Goal: Task Accomplishment & Management: Manage account settings

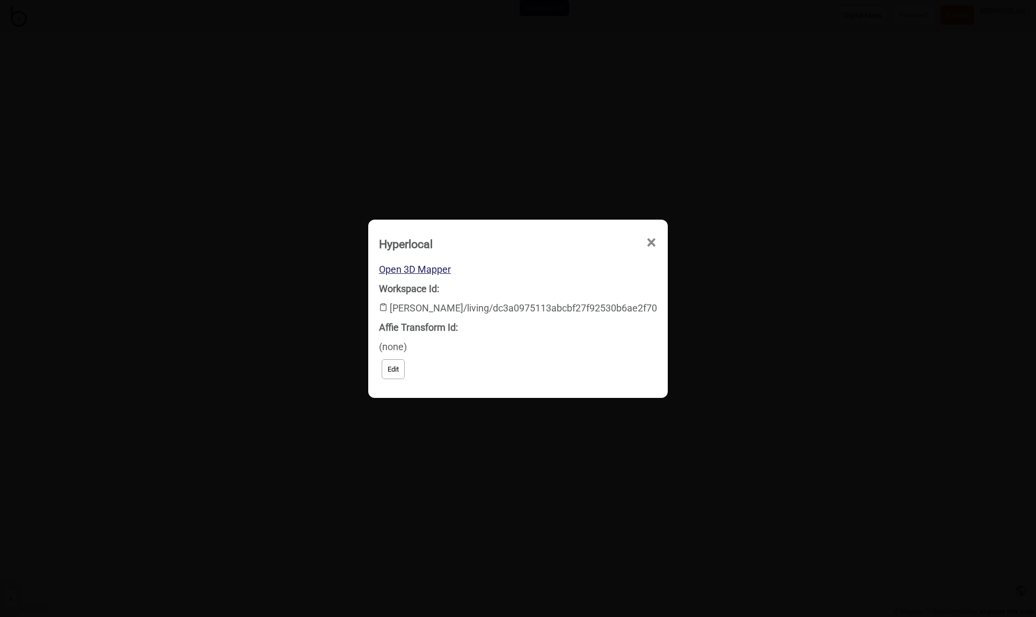
click at [402, 370] on button "Edit" at bounding box center [393, 369] width 23 height 20
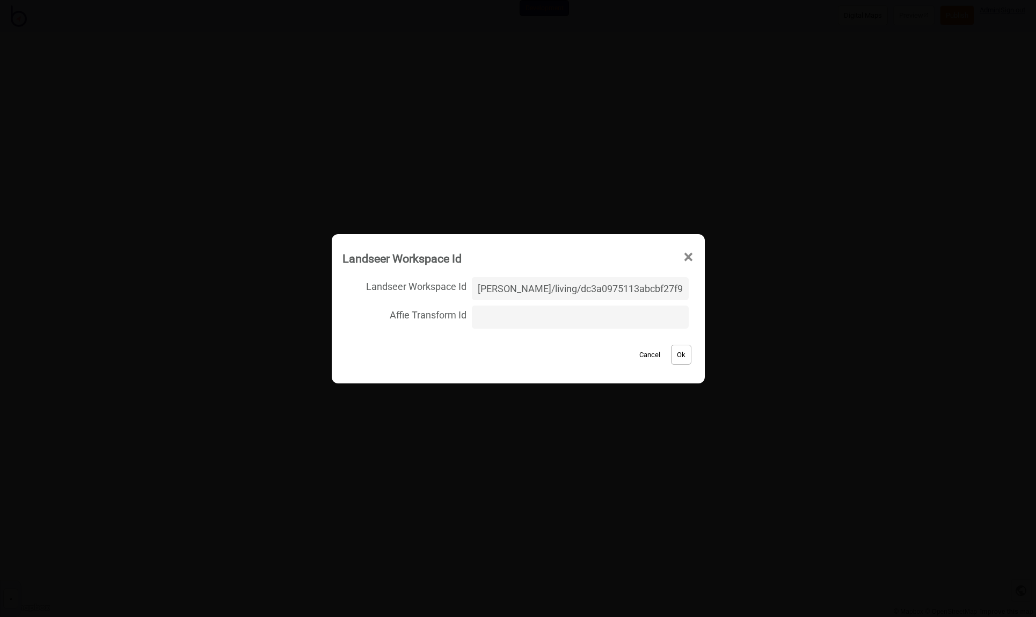
drag, startPoint x: 672, startPoint y: 288, endPoint x: 413, endPoint y: 276, distance: 259.6
click at [413, 276] on label "Landseer Workspace Id kelly-[GEOGRAPHIC_DATA]/living/dc3a0975113abcbf27f92530b6…" at bounding box center [519, 288] width 352 height 28
type input "[PERSON_NAME][GEOGRAPHIC_DATA]/second-new/872300306844a21df353bf1b208cf7a7"
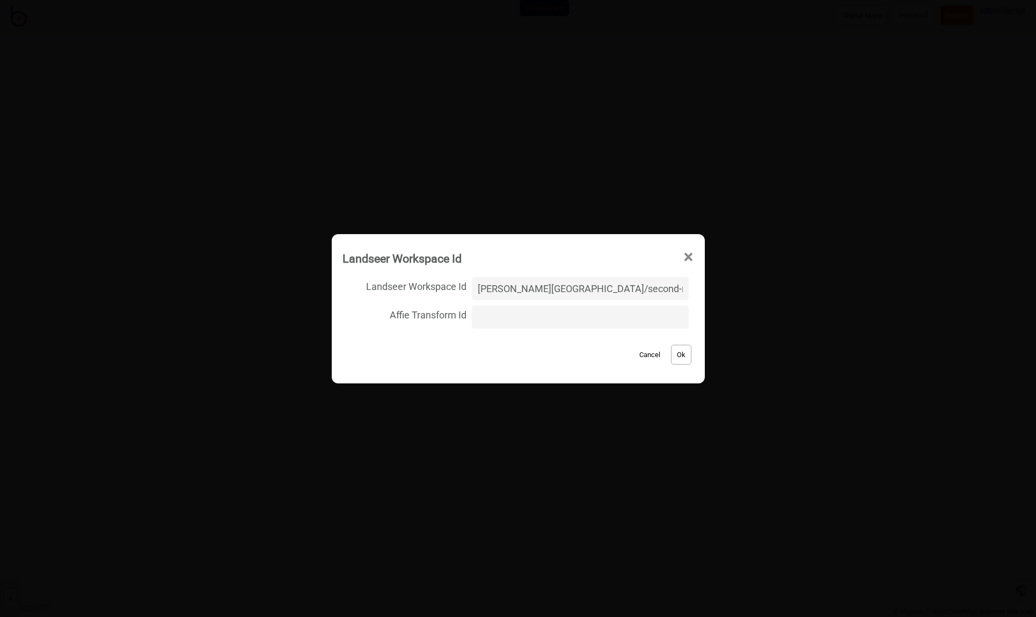
click at [671, 351] on button "Ok" at bounding box center [681, 355] width 20 height 20
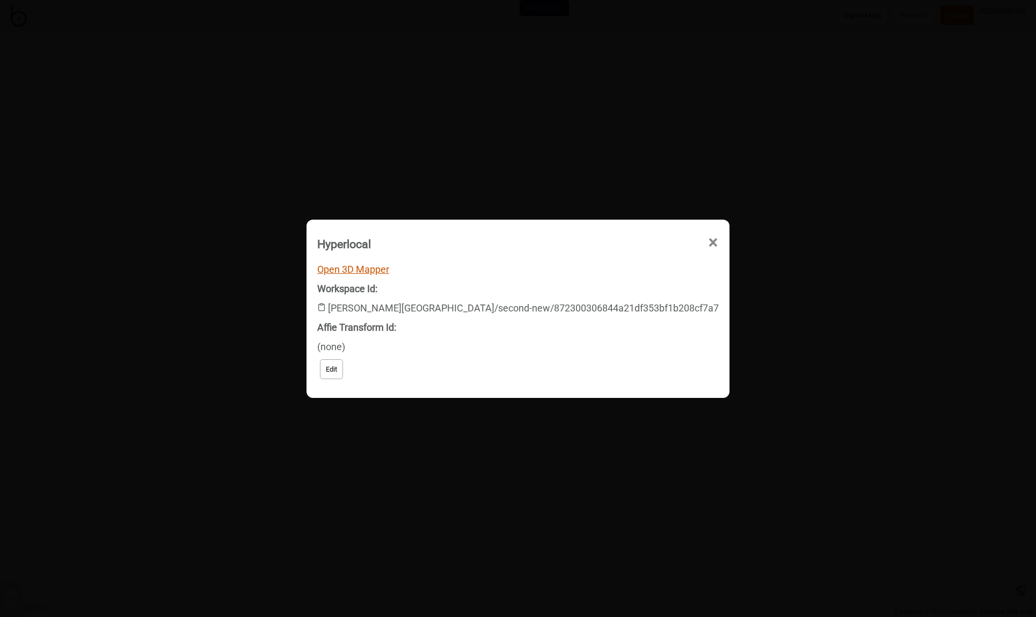
click at [389, 272] on link "Open 3D Mapper" at bounding box center [353, 269] width 72 height 11
click at [343, 374] on button "Edit" at bounding box center [331, 369] width 23 height 20
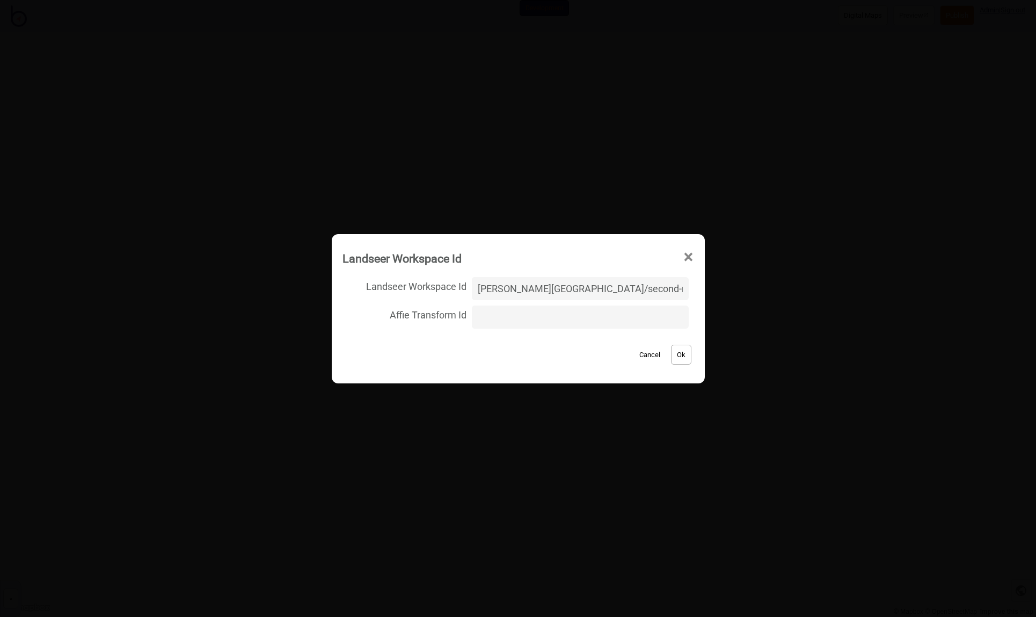
drag, startPoint x: 673, startPoint y: 292, endPoint x: 406, endPoint y: 289, distance: 266.8
click at [406, 289] on label "Landseer Workspace Id kelly-[GEOGRAPHIC_DATA]/second-new/872300306844a21df353bf…" at bounding box center [519, 288] width 352 height 28
paste input "house/second/bdf9dabd90ae667d5f37fbabdfac6a9"
type input "[PERSON_NAME]-house/second/bdf9dabd90ae667d5f37fbabdfac6a921df353bf1b208cf7a7"
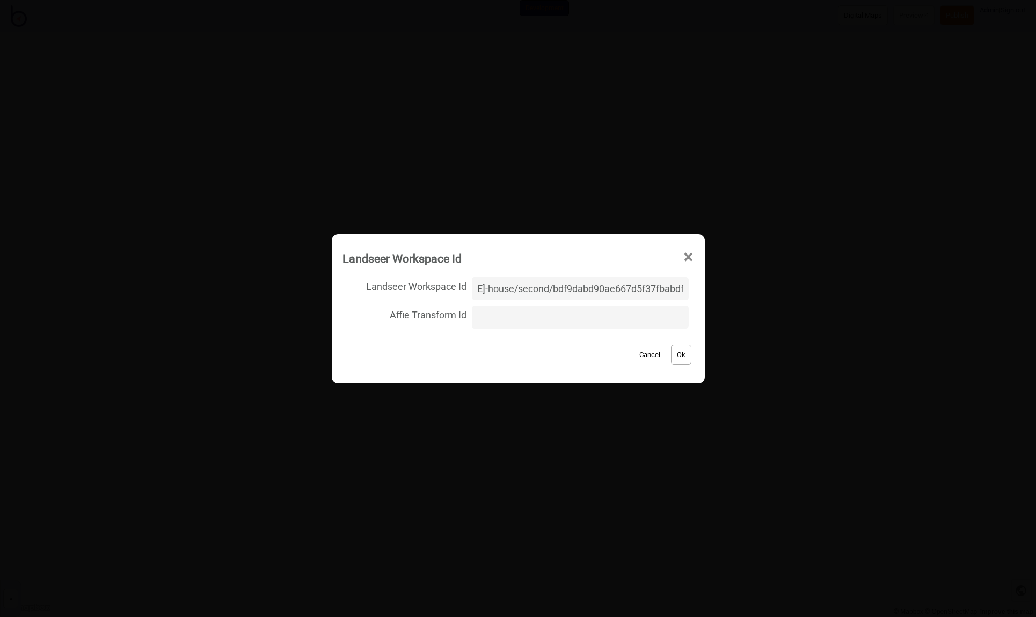
scroll to position [0, 0]
click at [675, 359] on button "Ok" at bounding box center [681, 355] width 20 height 20
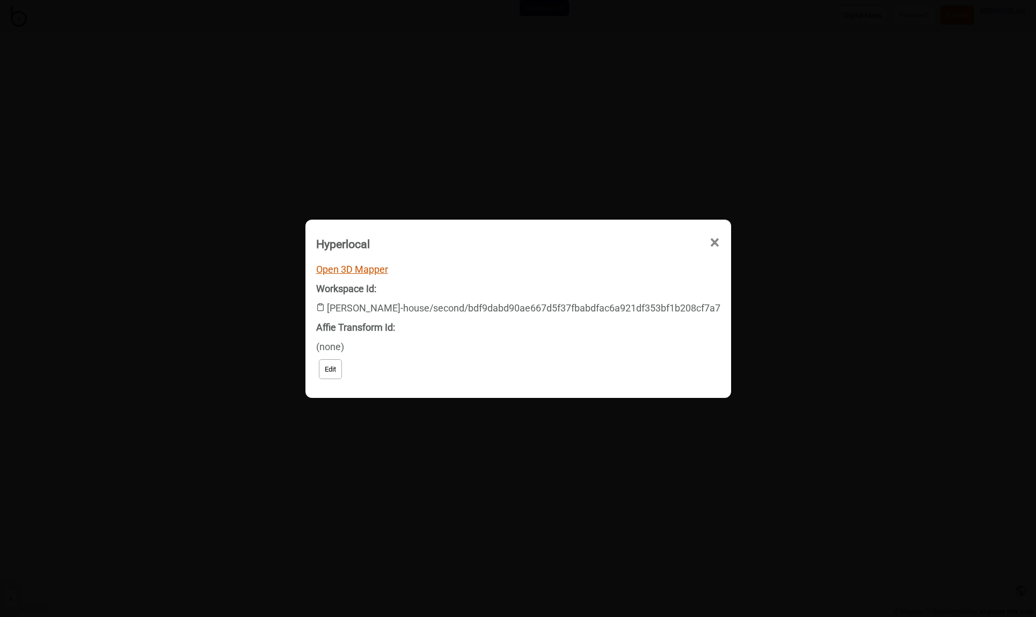
click at [388, 271] on link "Open 3D Mapper" at bounding box center [352, 269] width 72 height 11
click at [439, 309] on div "Workspace Id: [PERSON_NAME]-house/second/bdf9dabd90ae667d5f37fbabdfac6a921df353…" at bounding box center [518, 298] width 404 height 39
click at [342, 377] on button "Edit" at bounding box center [330, 369] width 23 height 20
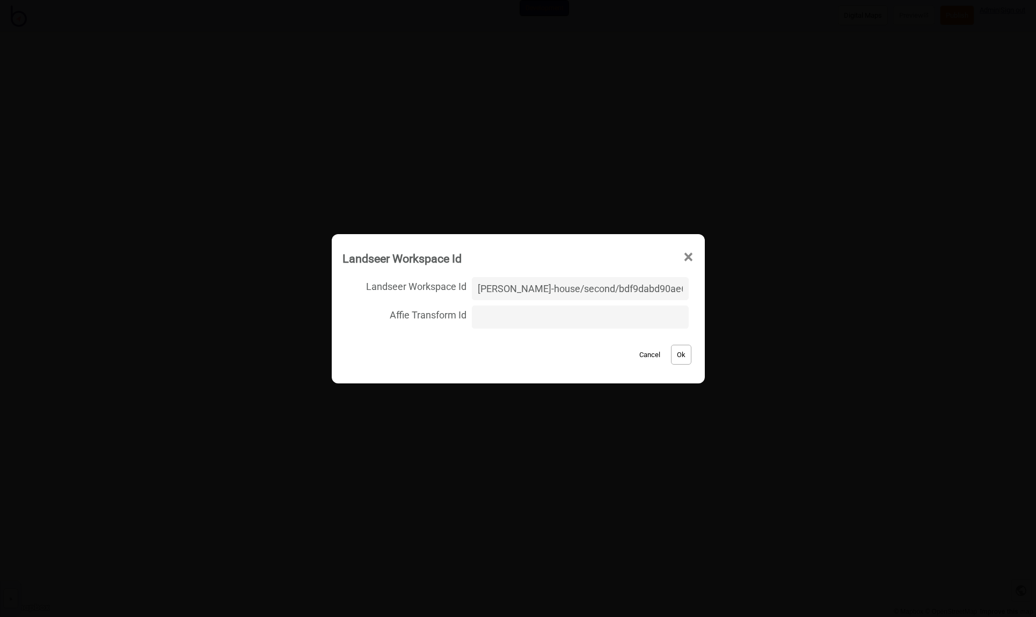
click at [683, 256] on span "×" at bounding box center [688, 256] width 11 height 35
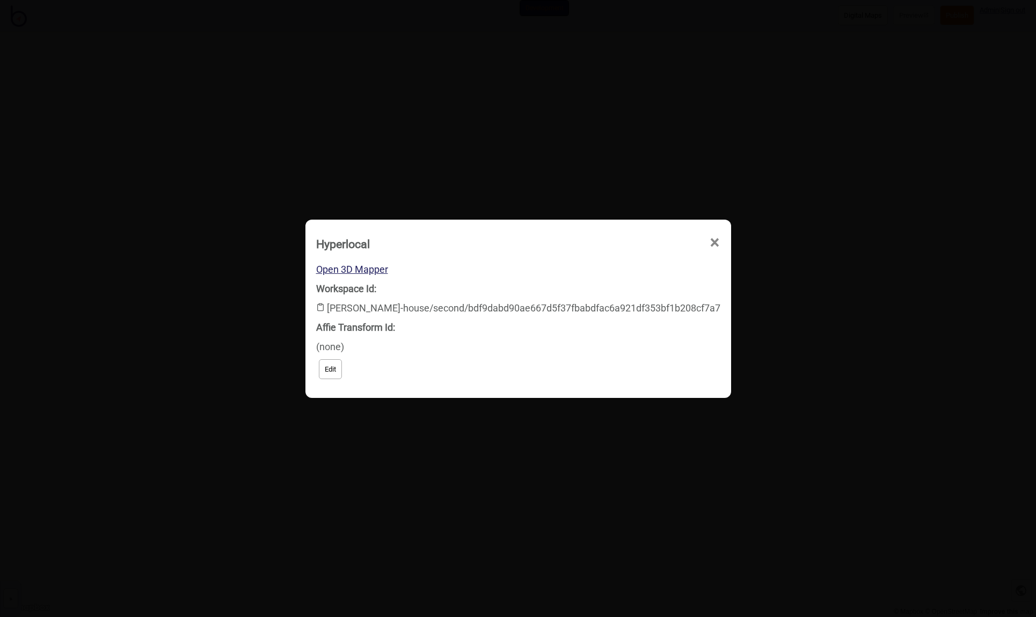
click at [709, 237] on span "×" at bounding box center [714, 242] width 11 height 35
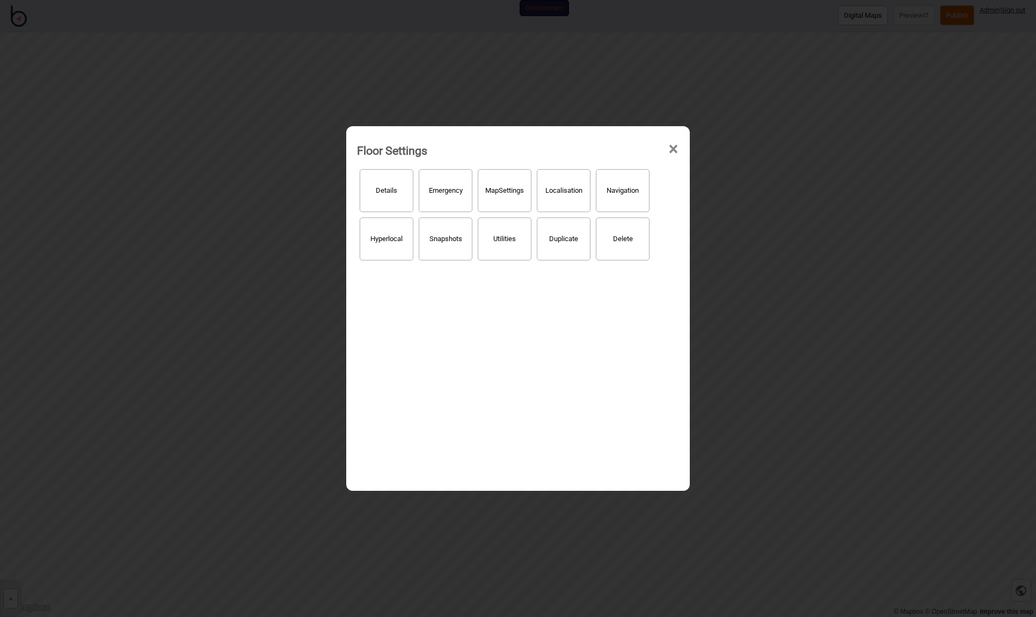
click at [677, 148] on span "×" at bounding box center [673, 149] width 11 height 35
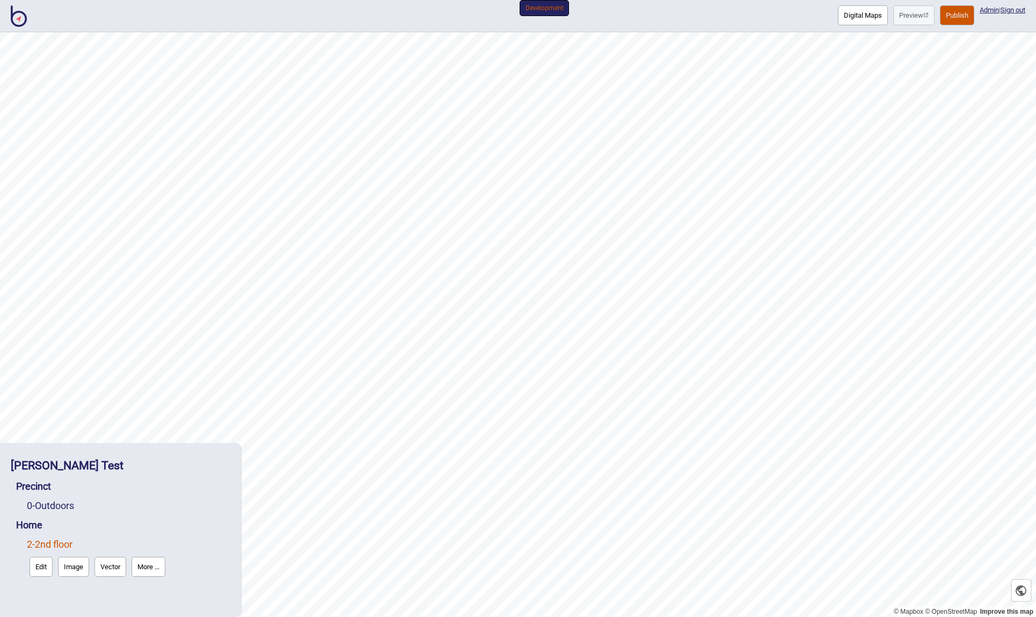
click at [160, 569] on button "More ..." at bounding box center [149, 567] width 34 height 20
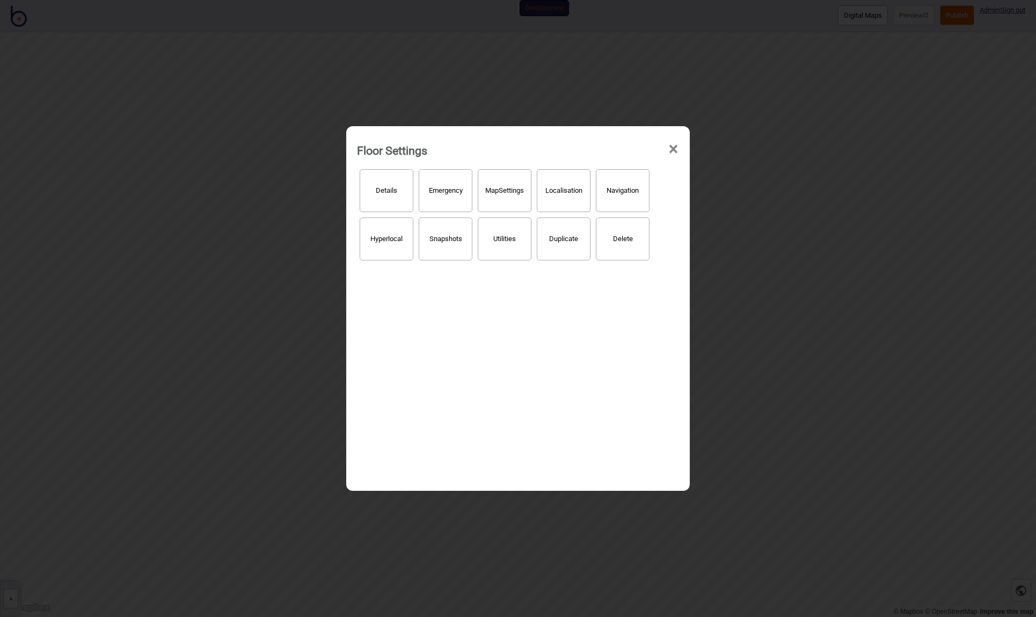
click at [386, 238] on button "Hyperlocal" at bounding box center [387, 238] width 54 height 43
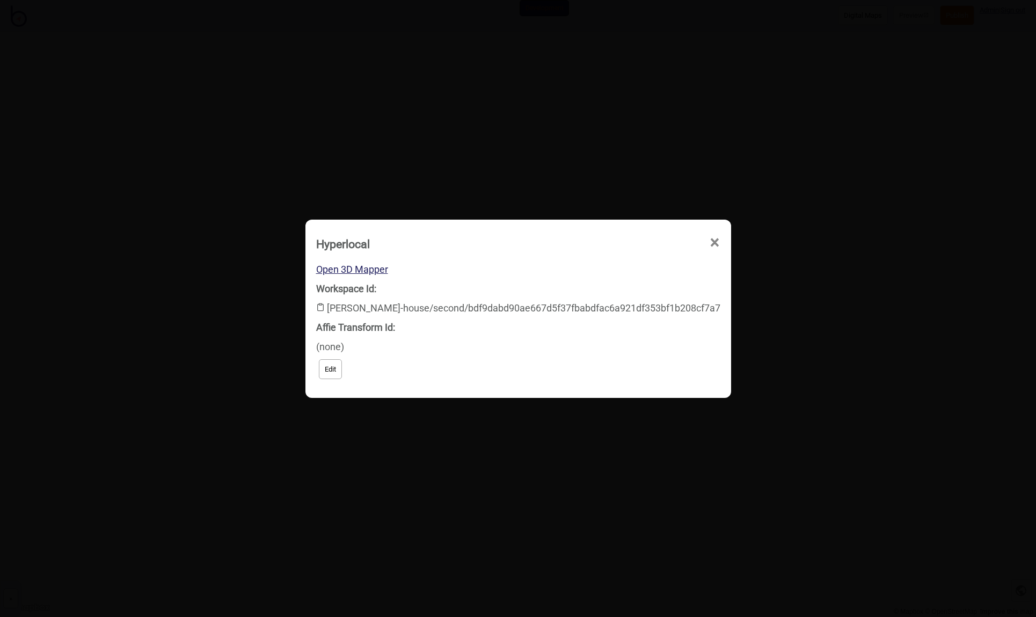
click at [342, 369] on button "Edit" at bounding box center [330, 369] width 23 height 20
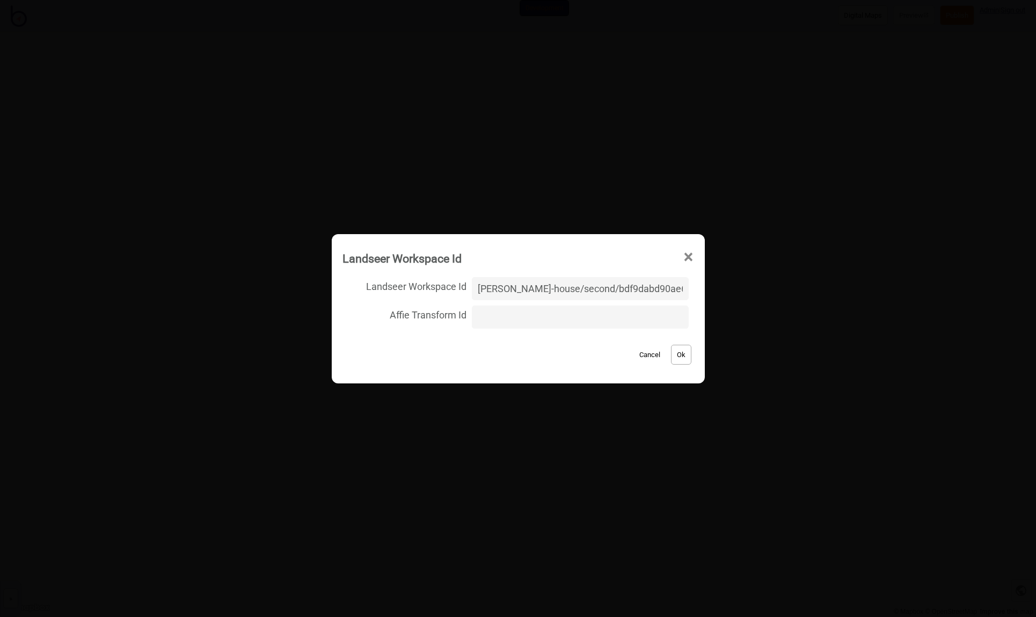
drag, startPoint x: 672, startPoint y: 288, endPoint x: 443, endPoint y: 278, distance: 228.4
click at [443, 278] on label "Landseer Workspace Id [PERSON_NAME]-house/second/bdf9dabd90ae667d5f37fbabdfac6a…" at bounding box center [519, 288] width 352 height 28
type input "[PERSON_NAME]-house/second/bdf9dabd90ae667d5f37fbabdfac6a92"
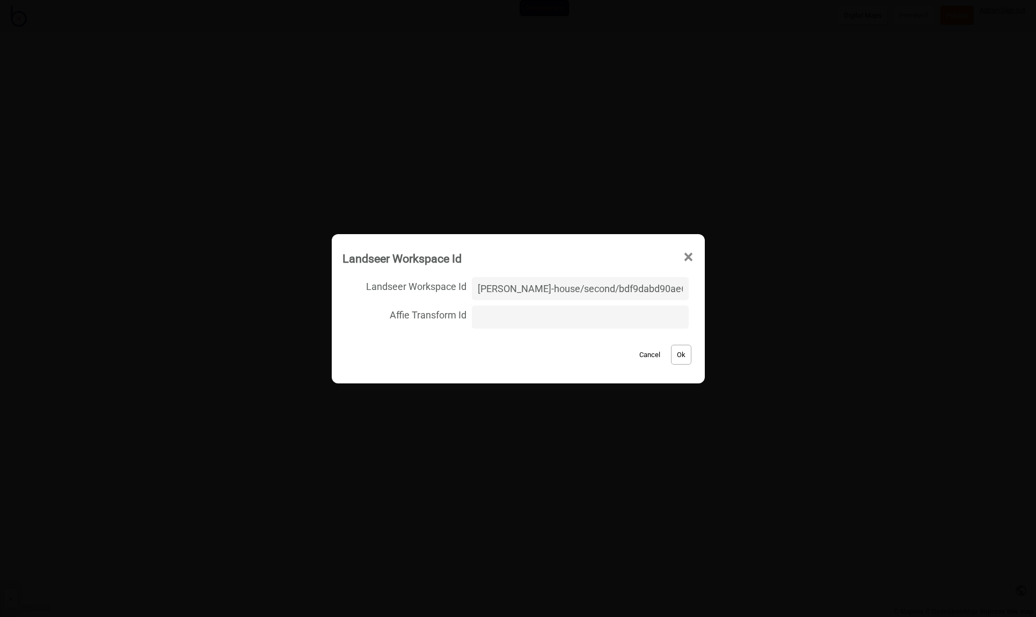
click at [671, 359] on button "Ok" at bounding box center [681, 355] width 20 height 20
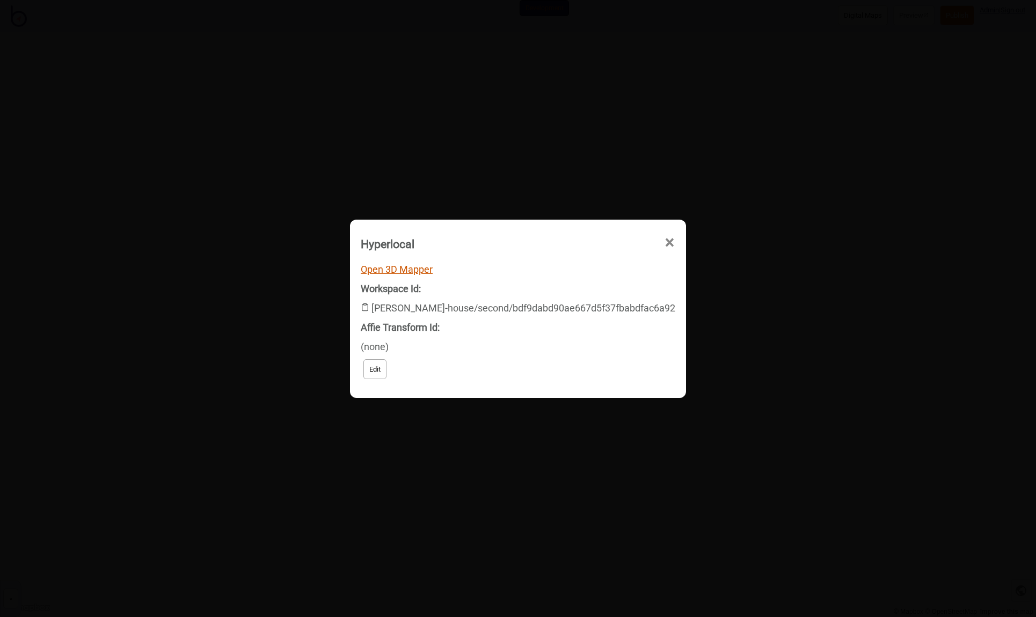
click at [432, 271] on link "Open 3D Mapper" at bounding box center [397, 269] width 72 height 11
click at [664, 241] on span "×" at bounding box center [669, 242] width 11 height 35
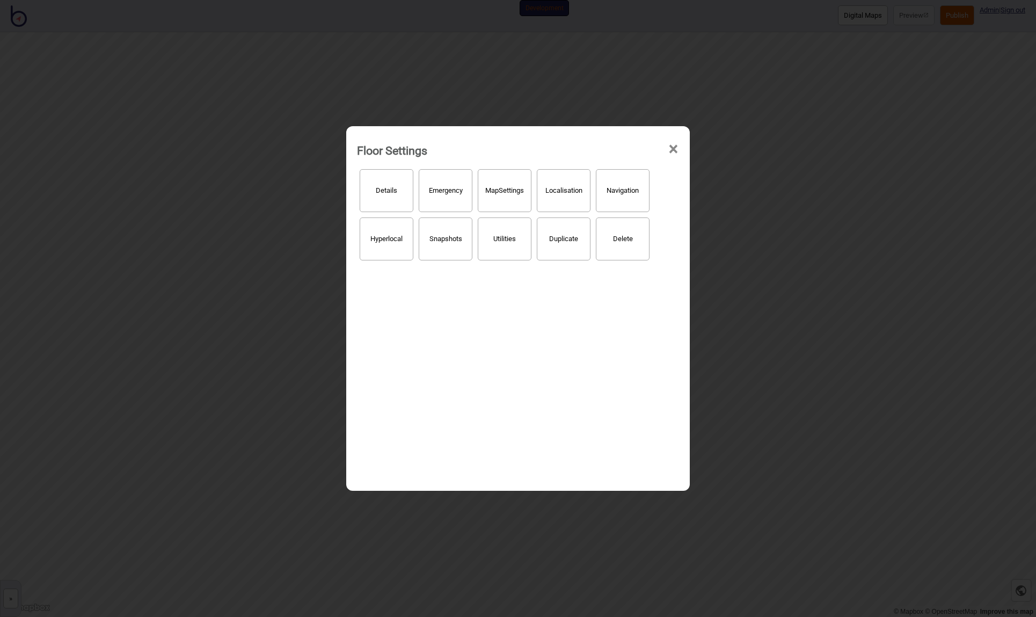
click at [369, 243] on button "Hyperlocal" at bounding box center [387, 238] width 54 height 43
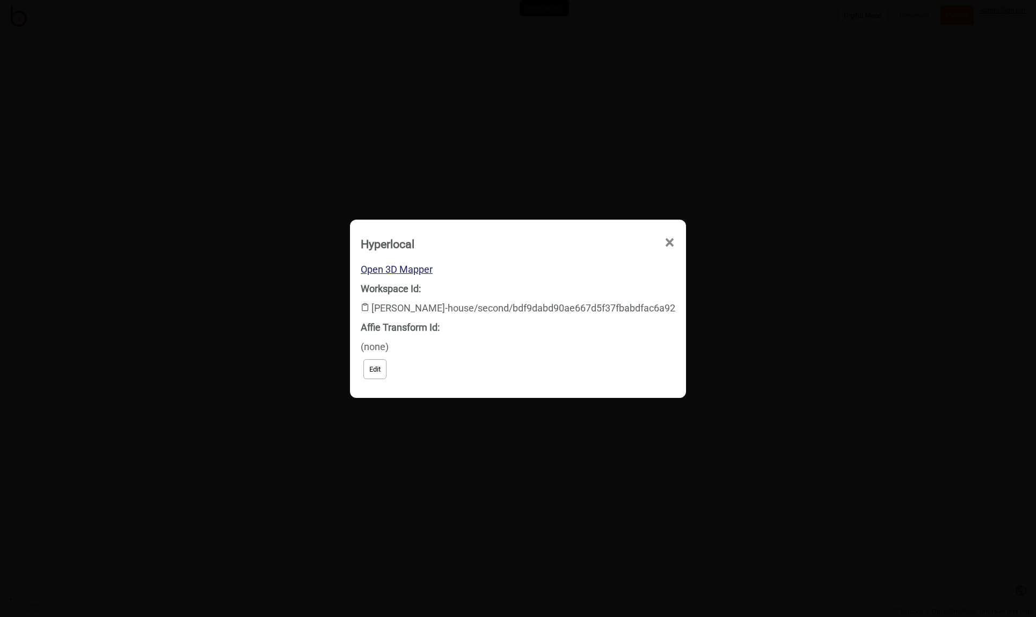
click at [387, 365] on button "Edit" at bounding box center [374, 369] width 23 height 20
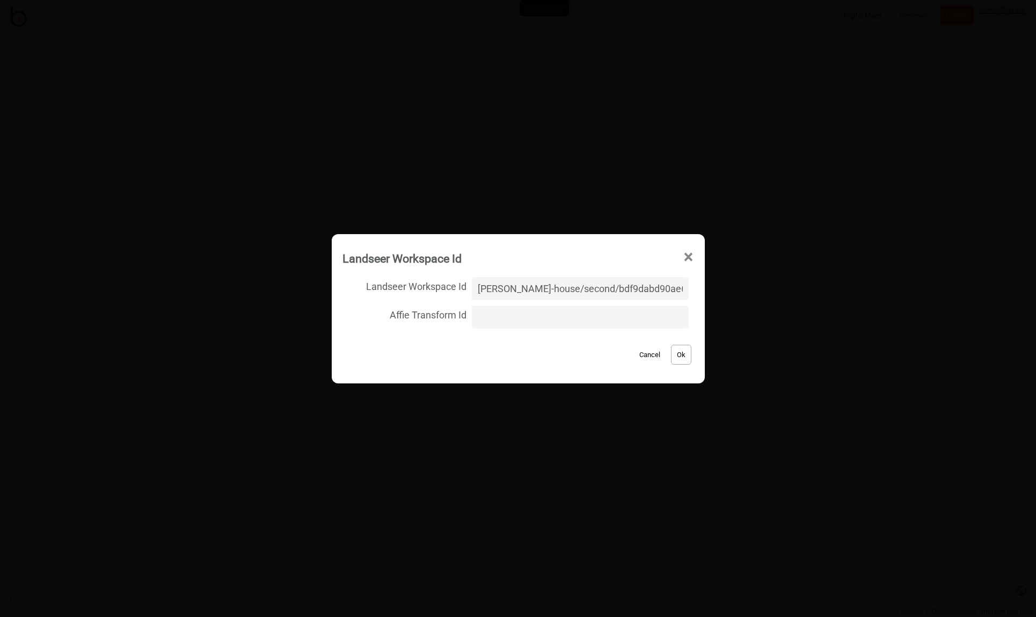
drag, startPoint x: 669, startPoint y: 288, endPoint x: 421, endPoint y: 274, distance: 248.4
click at [421, 274] on label "Landseer Workspace Id [PERSON_NAME]-house/second/bdf9dabd90ae667d5f37fbabdfac6a…" at bounding box center [519, 288] width 352 height 28
type input "[PERSON_NAME][GEOGRAPHIC_DATA]/second-new/872300306844a21df353bf1b208cf7a7"
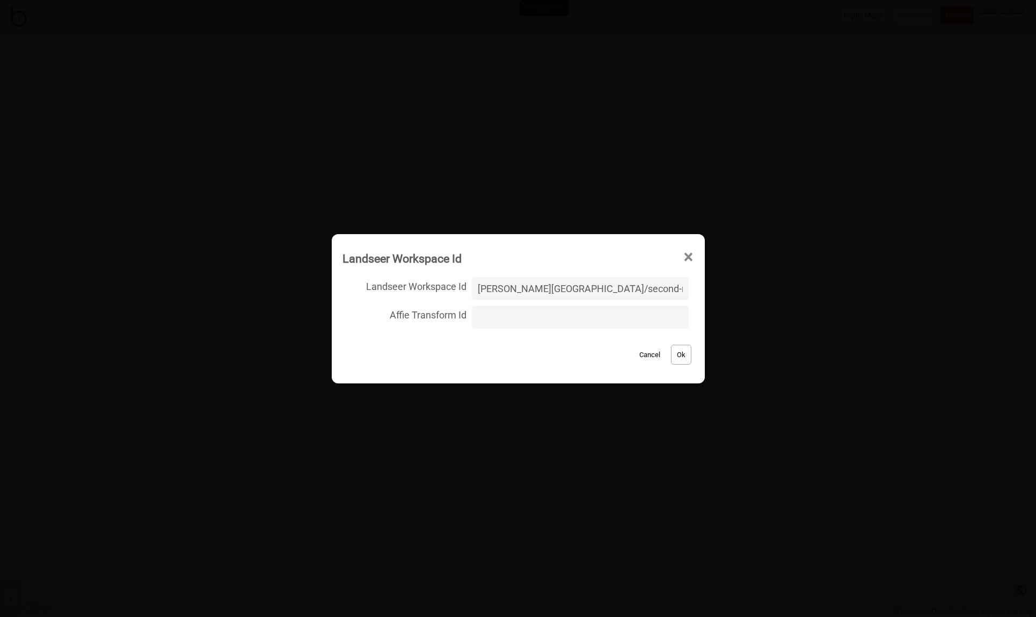
click at [675, 357] on button "Ok" at bounding box center [681, 355] width 20 height 20
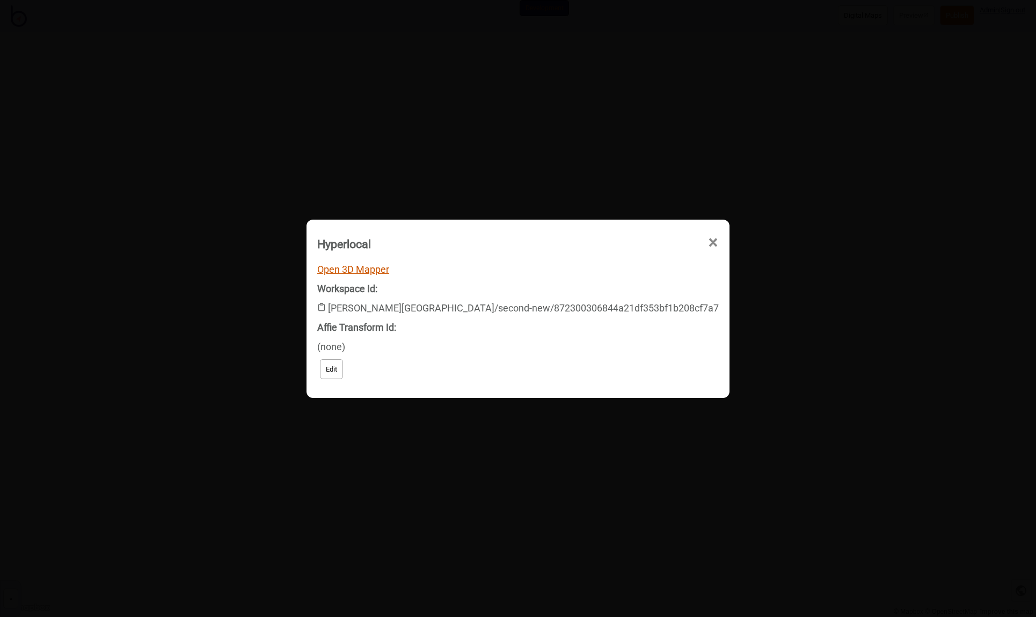
click at [389, 267] on link "Open 3D Mapper" at bounding box center [353, 269] width 72 height 11
click at [708, 239] on span "×" at bounding box center [713, 242] width 11 height 35
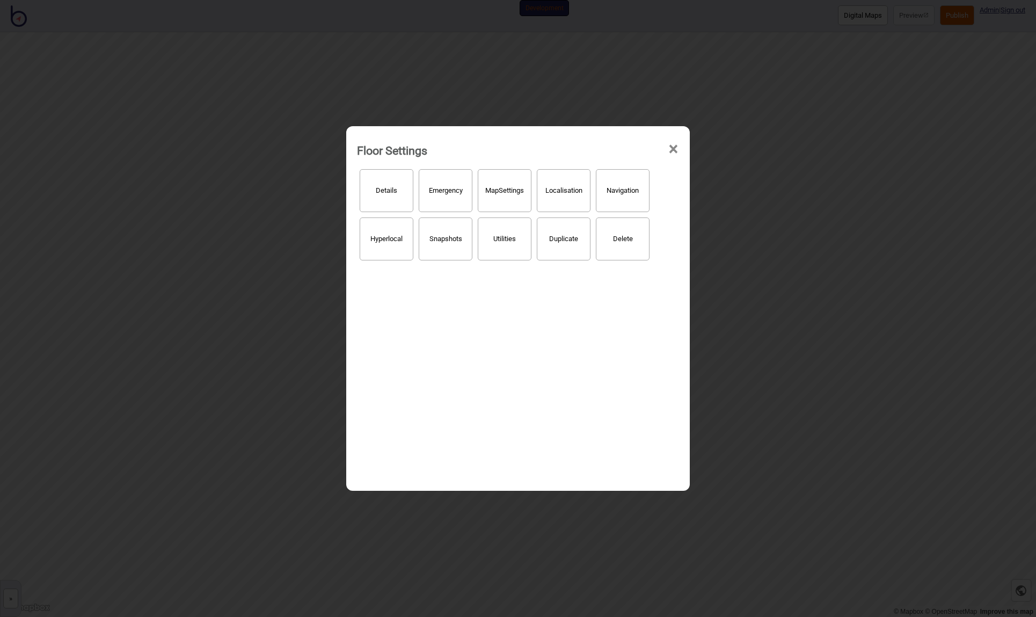
click at [388, 242] on button "Hyperlocal" at bounding box center [387, 238] width 54 height 43
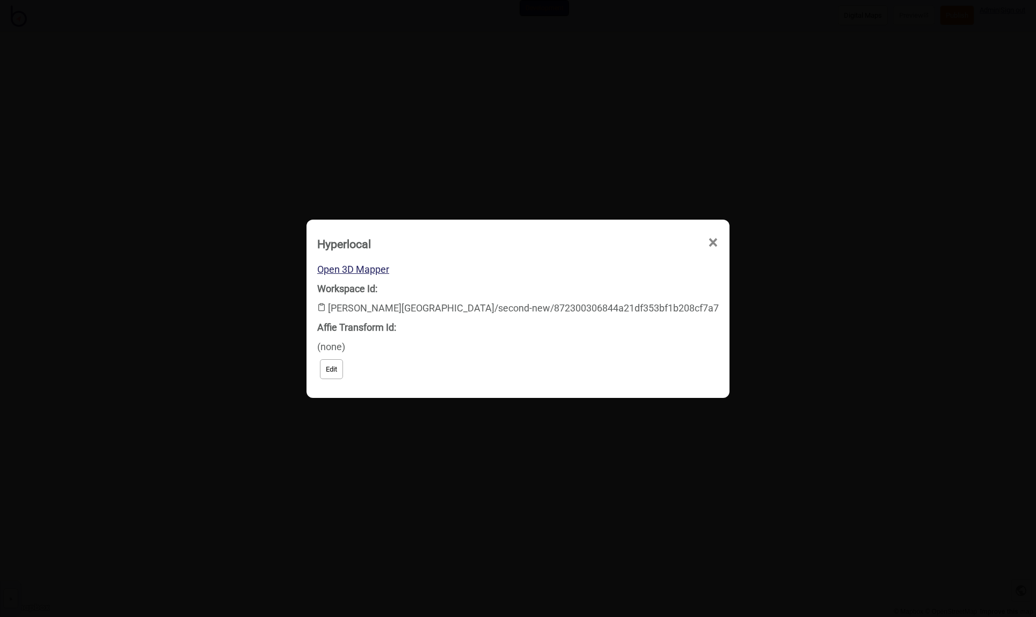
click at [343, 370] on button "Edit" at bounding box center [331, 369] width 23 height 20
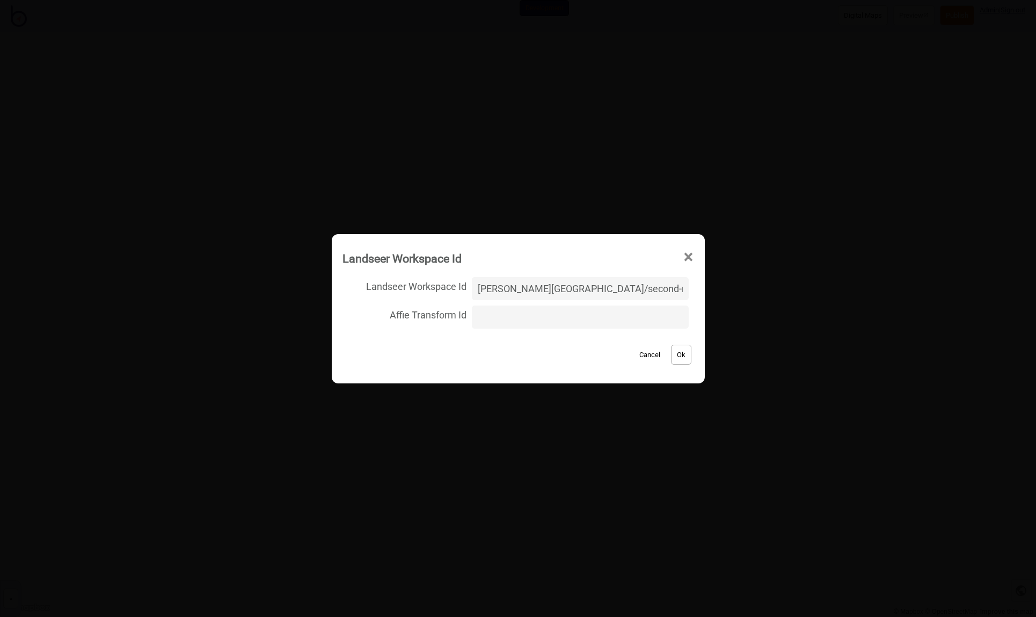
drag, startPoint x: 672, startPoint y: 288, endPoint x: 398, endPoint y: 282, distance: 274.4
click at [398, 282] on label "Landseer Workspace Id kelly-[GEOGRAPHIC_DATA]/second-new/872300306844a21df353bf…" at bounding box center [519, 288] width 352 height 28
type input "[PERSON_NAME]-house/second/bdf9dabd90ae667d5f37fbabdfac6a92"
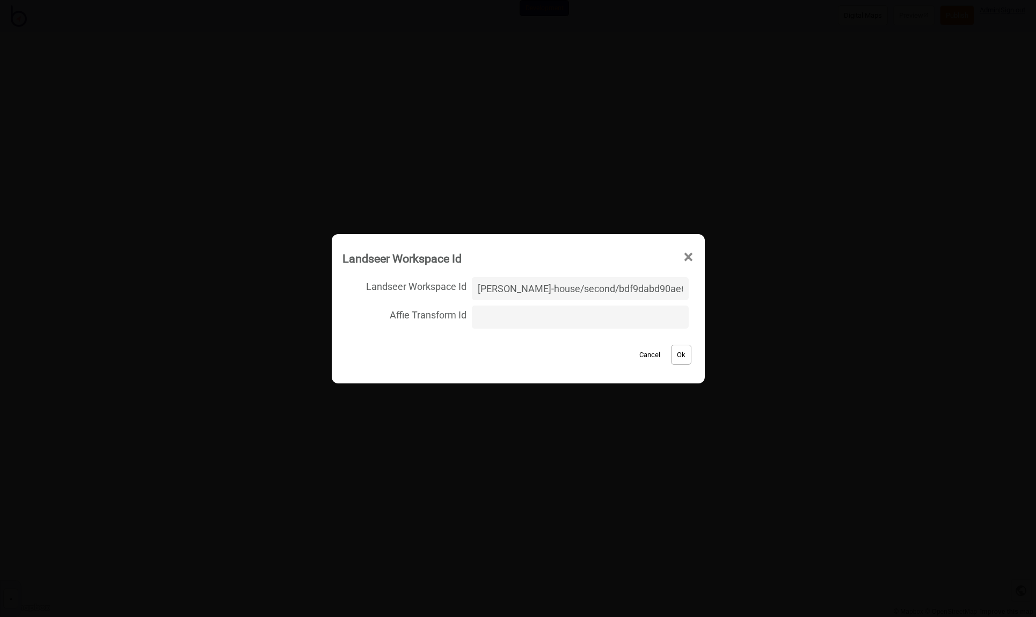
click at [676, 359] on button "Ok" at bounding box center [681, 355] width 20 height 20
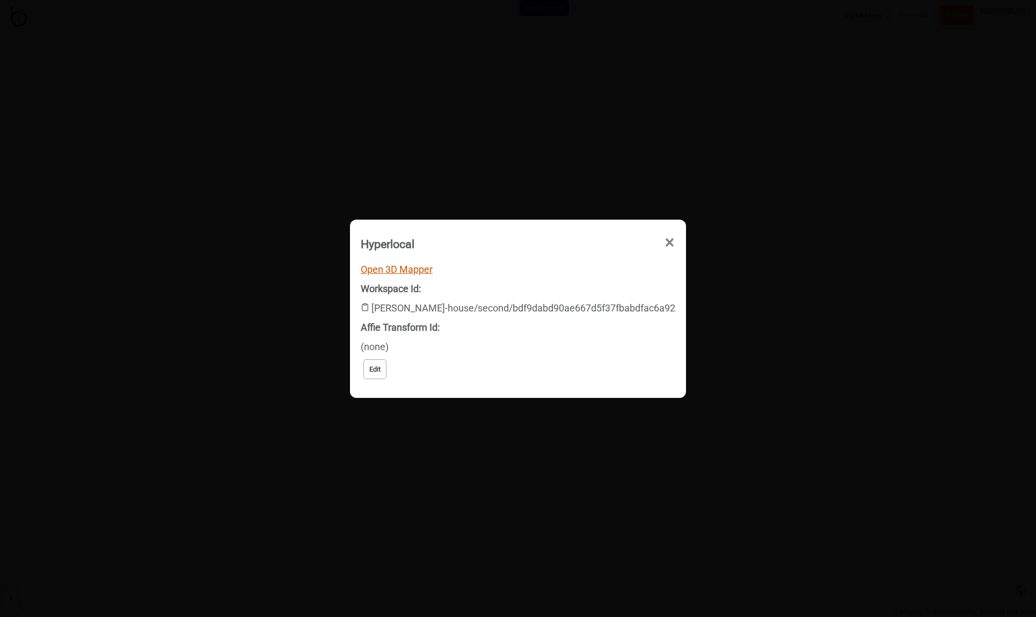
click at [421, 267] on link "Open 3D Mapper" at bounding box center [397, 269] width 72 height 11
click at [664, 244] on span "×" at bounding box center [669, 242] width 11 height 35
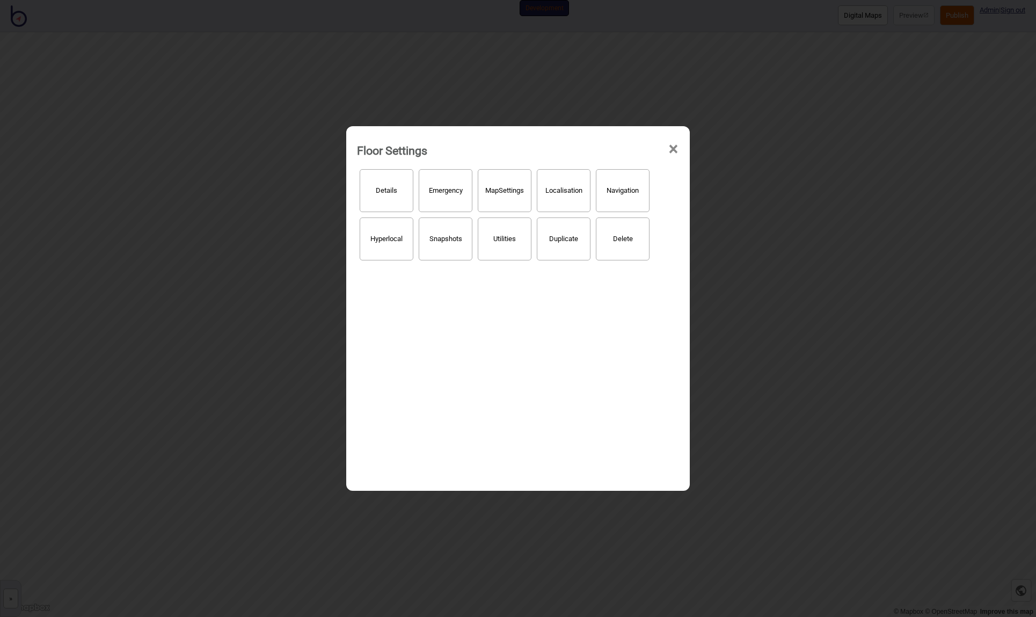
click at [672, 147] on span "×" at bounding box center [673, 149] width 11 height 35
